Goal: Task Accomplishment & Management: Complete application form

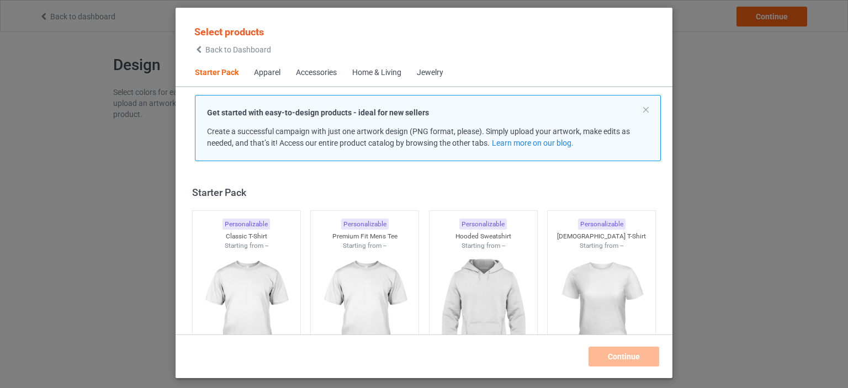
scroll to position [14, 0]
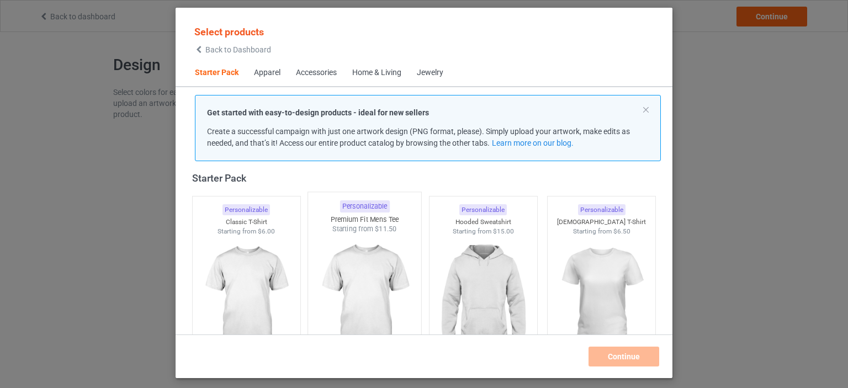
drag, startPoint x: 0, startPoint y: 0, endPoint x: 349, endPoint y: 288, distance: 452.4
click at [220, 298] on img at bounding box center [246, 298] width 99 height 124
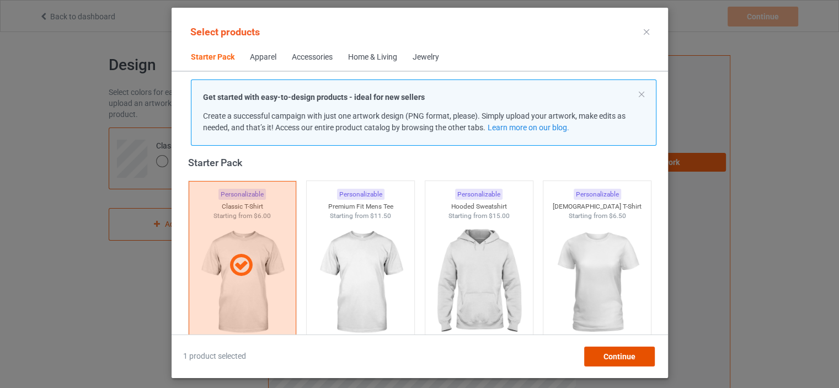
click at [602, 353] on div "Continue" at bounding box center [619, 357] width 71 height 20
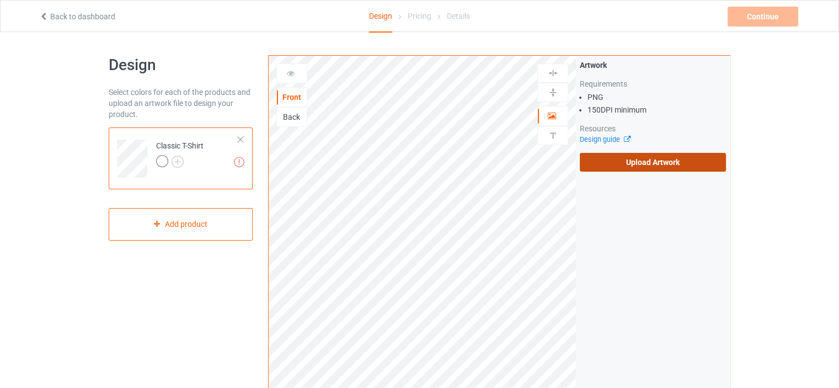
click at [649, 166] on label "Upload Artwork" at bounding box center [653, 162] width 146 height 19
click at [0, 0] on input "Upload Artwork" at bounding box center [0, 0] width 0 height 0
click at [293, 115] on div "Back" at bounding box center [292, 116] width 30 height 11
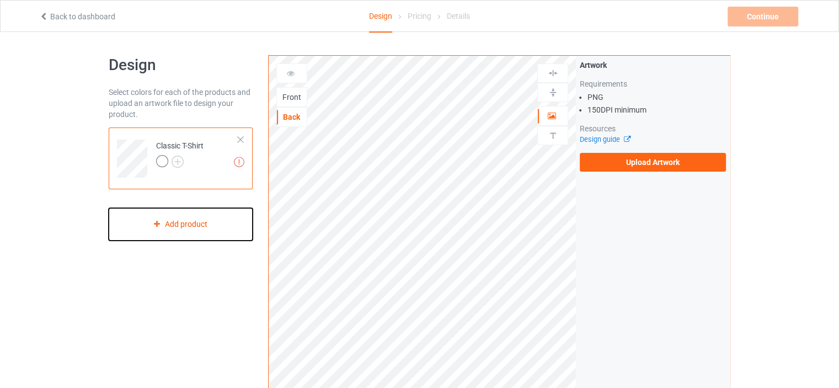
click at [185, 221] on div "Add product" at bounding box center [181, 224] width 144 height 33
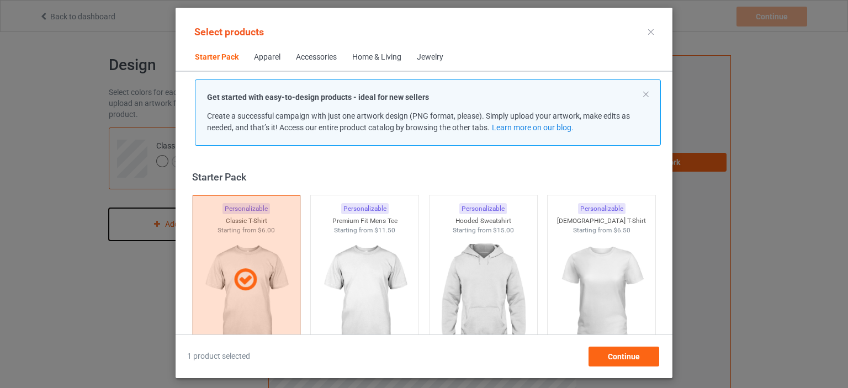
scroll to position [14, 0]
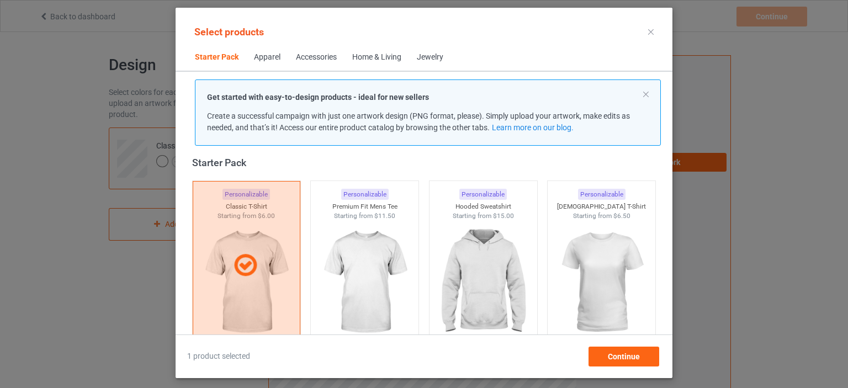
click at [652, 34] on icon at bounding box center [651, 32] width 6 height 6
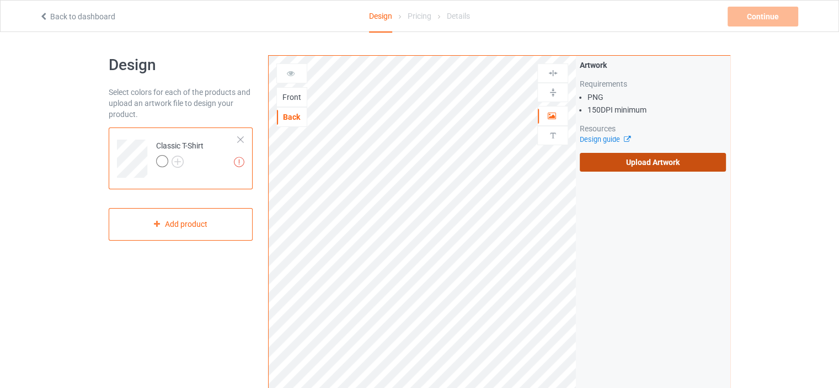
click at [660, 153] on label "Upload Artwork" at bounding box center [653, 162] width 146 height 19
click at [0, 0] on input "Upload Artwork" at bounding box center [0, 0] width 0 height 0
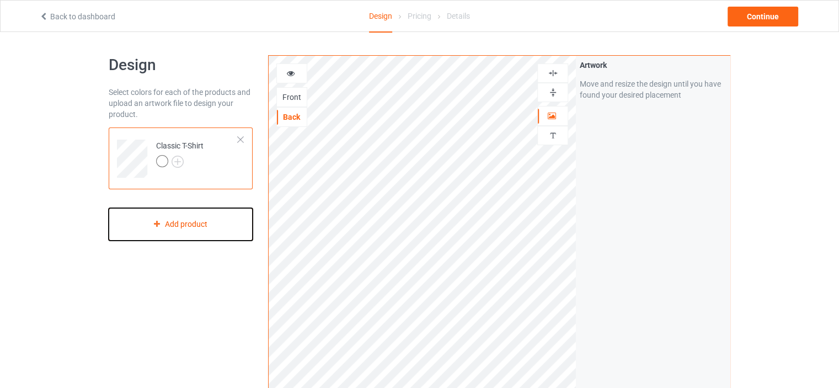
click at [185, 223] on div "Add product" at bounding box center [181, 224] width 144 height 33
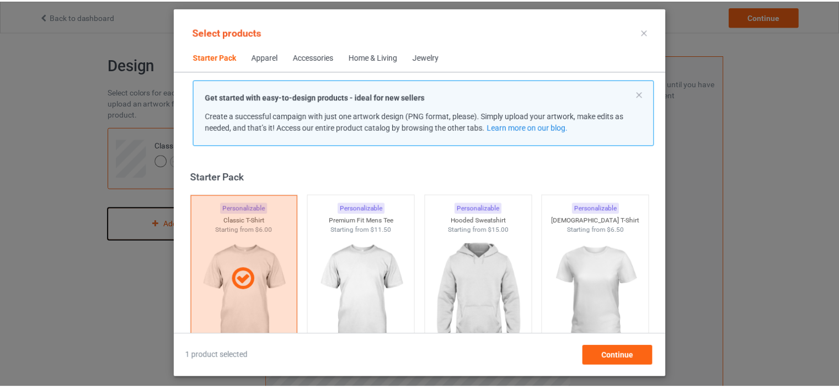
scroll to position [14, 0]
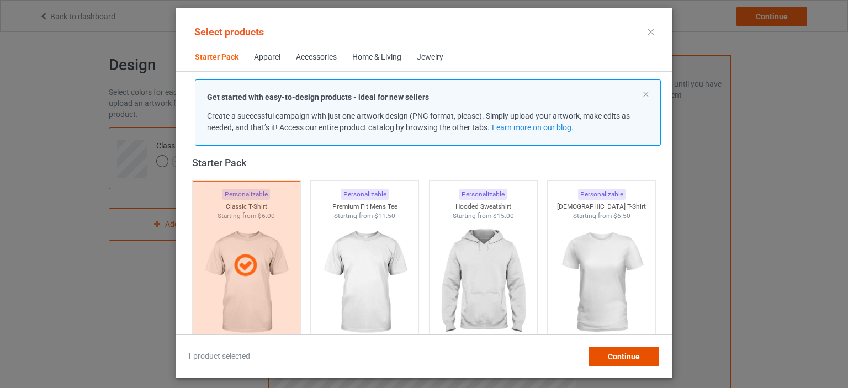
click at [623, 347] on div "Continue" at bounding box center [623, 357] width 71 height 20
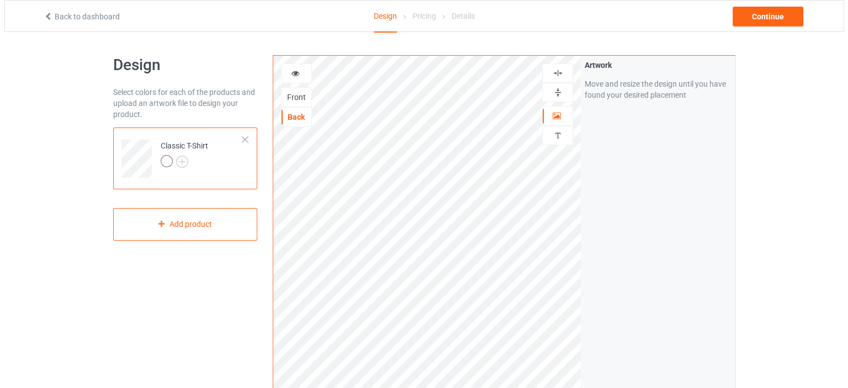
scroll to position [326, 0]
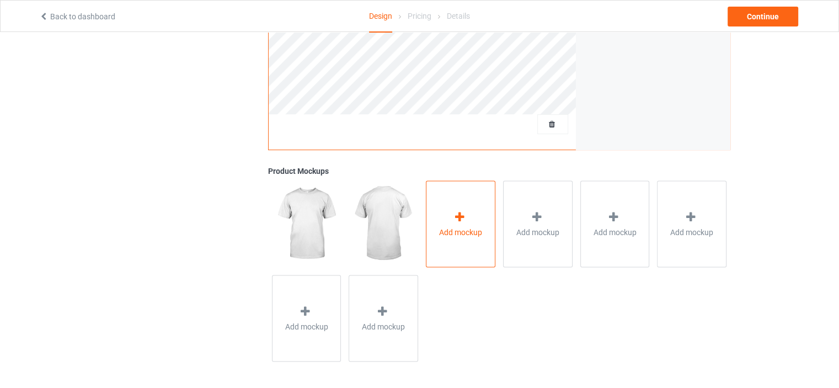
click at [488, 252] on div "Add mockup" at bounding box center [461, 223] width 70 height 87
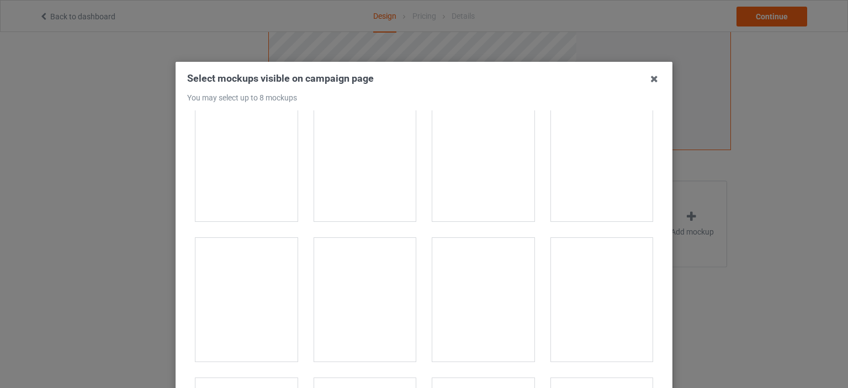
scroll to position [883, 0]
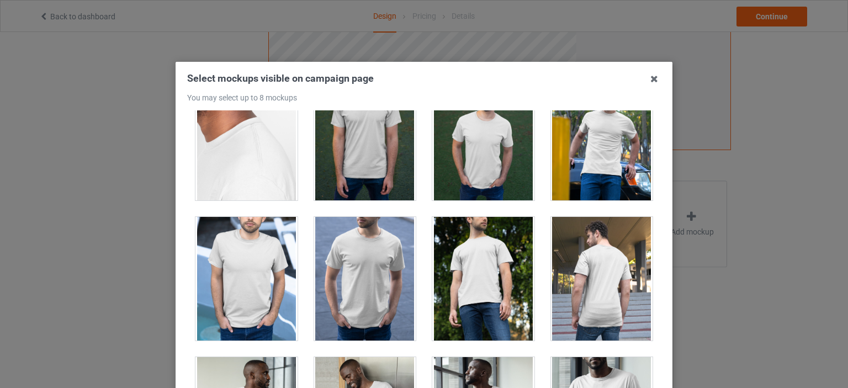
click at [587, 260] on div at bounding box center [602, 279] width 102 height 124
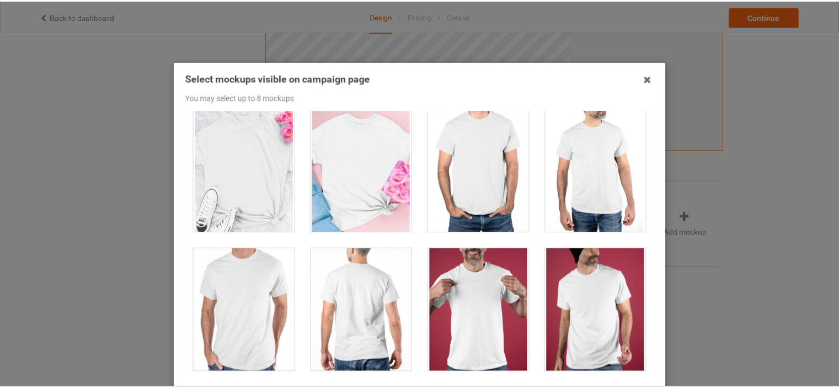
scroll to position [5740, 0]
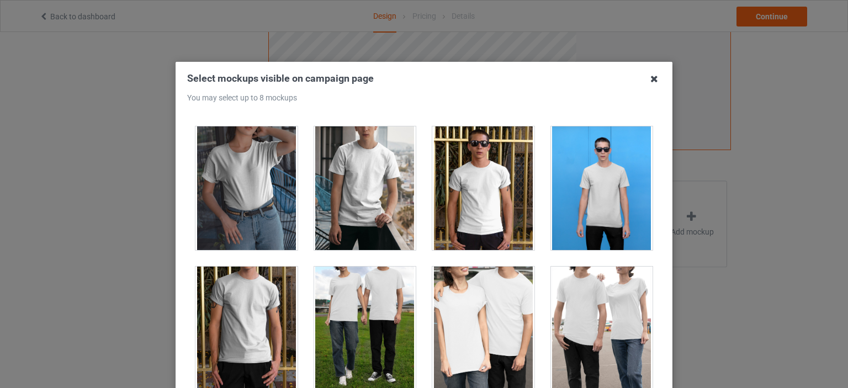
click at [653, 81] on icon at bounding box center [654, 79] width 18 height 18
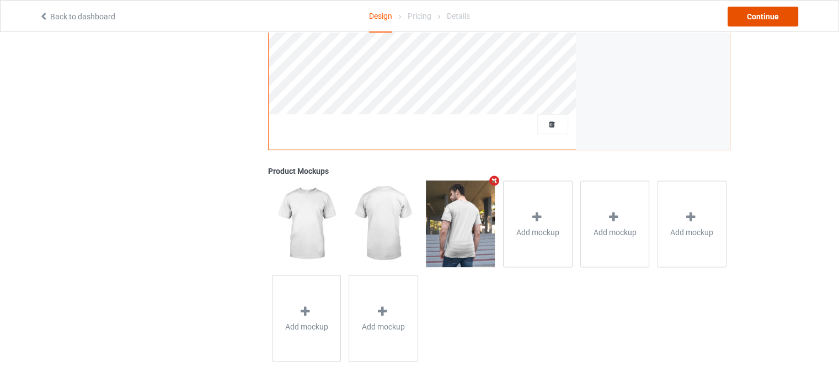
click at [773, 19] on div "Continue" at bounding box center [763, 17] width 71 height 20
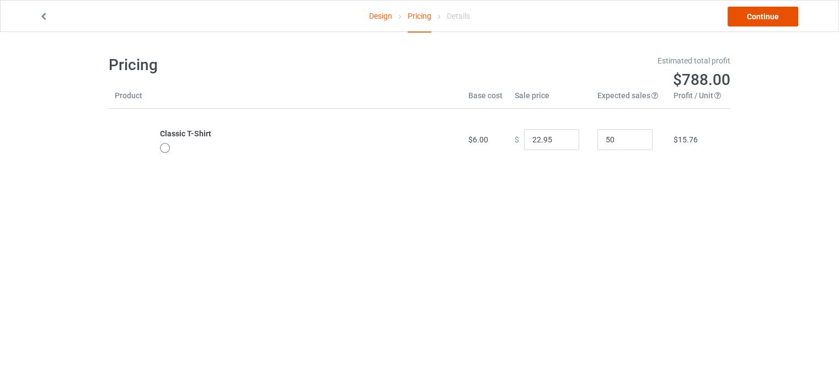
click at [729, 22] on link "Continue" at bounding box center [763, 17] width 71 height 20
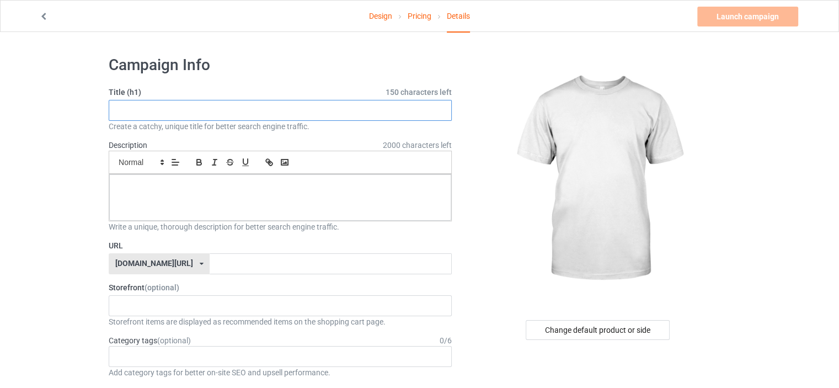
click at [216, 109] on input "text" at bounding box center [280, 110] width 343 height 21
paste input "I LIKE TENNIS"
type input "I LIKE TENNIS"
click at [227, 204] on div at bounding box center [280, 197] width 342 height 46
